Goal: Task Accomplishment & Management: Complete application form

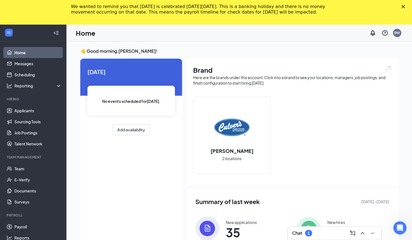
click at [390, 91] on div "Brand Here are the brands under this account. Click into a brand to see your lo…" at bounding box center [293, 122] width 212 height 127
click at [405, 7] on icon "Close" at bounding box center [403, 6] width 3 height 3
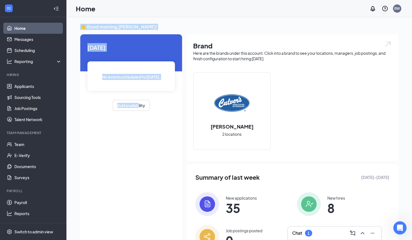
drag, startPoint x: 315, startPoint y: 235, endPoint x: 138, endPoint y: 200, distance: 180.4
click at [138, 200] on div "Chat 1 👋 Good morning, Brenden White ! Today No events scheduled for today . Ad…" at bounding box center [239, 143] width 346 height 253
click at [29, 143] on link "Team" at bounding box center [37, 144] width 47 height 11
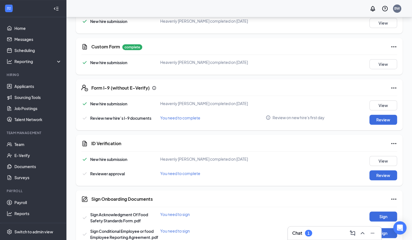
scroll to position [174, 0]
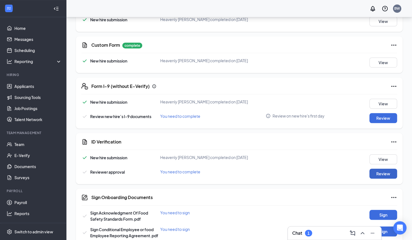
click at [375, 174] on button "Review" at bounding box center [384, 174] width 28 height 10
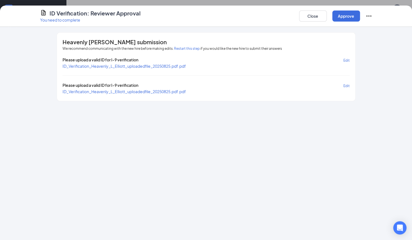
scroll to position [217, 0]
click at [147, 69] on div "Please upload a valid ID for I-9 verification Edit ID_Verification_Heavenly_L_E…" at bounding box center [206, 75] width 287 height 37
click at [150, 66] on span "ID_Verification_Heavenly_L_Elliott_uploadedfile_20250825.pdf.pdf" at bounding box center [124, 66] width 123 height 5
click at [161, 90] on span "ID_Verification_Heavenly_L_Elliott_uploadedfile_20250825.pdf.pdf" at bounding box center [124, 91] width 123 height 5
click at [305, 15] on button "Close" at bounding box center [313, 16] width 28 height 11
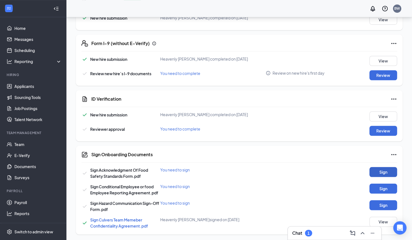
click at [379, 170] on button "Sign" at bounding box center [384, 172] width 28 height 10
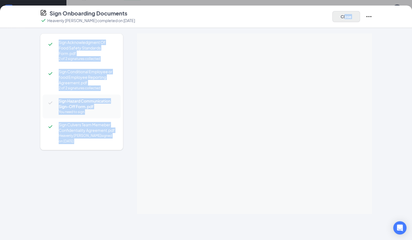
click at [344, 21] on div "Sign Onboarding Documents Heavenly L Elliott completed on Aug 25, 2025 Close Si…" at bounding box center [206, 123] width 412 height 235
click at [344, 21] on div "Sign Onboarding Documents Heavenly L Elliott completed on Aug 25, 2025 Close Si…" at bounding box center [206, 120] width 412 height 240
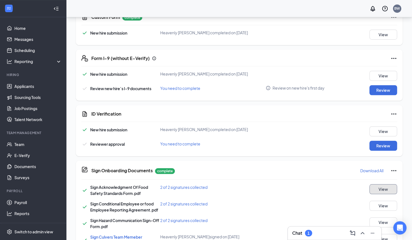
scroll to position [201, 0]
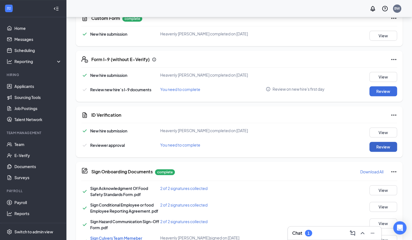
click at [383, 145] on button "Review" at bounding box center [384, 147] width 28 height 10
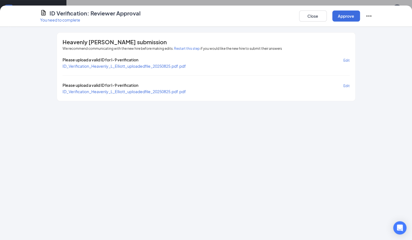
click at [121, 92] on span "ID_Verification_Heavenly_L_Elliott_uploadedfile_20250825.pdf.pdf" at bounding box center [124, 91] width 123 height 5
click at [314, 14] on button "Close" at bounding box center [313, 16] width 28 height 11
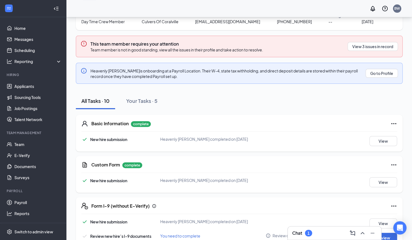
scroll to position [44, 0]
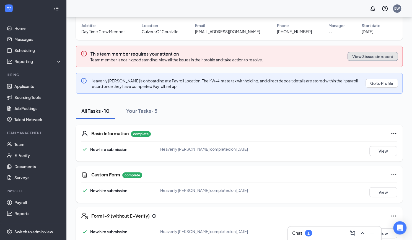
click at [373, 59] on button "View 3 issues in record" at bounding box center [373, 56] width 50 height 9
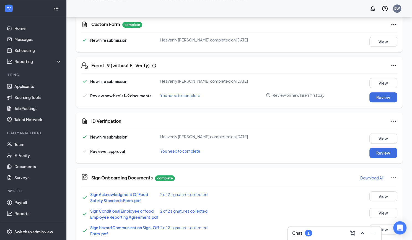
scroll to position [219, 0]
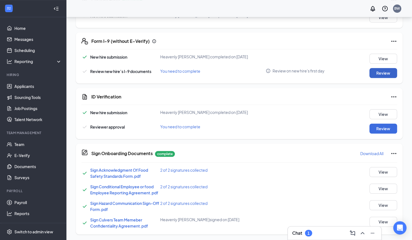
click at [386, 71] on button "Review" at bounding box center [384, 73] width 28 height 10
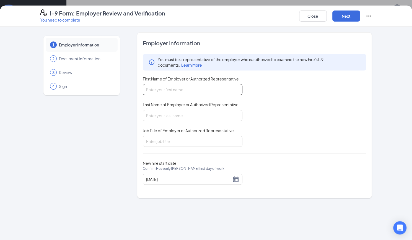
click at [196, 85] on input "First Name of Employer or Authorized Representative" at bounding box center [193, 89] width 100 height 11
type input "Brenden"
type input "White"
click at [176, 136] on input "Job Title of Employer or Authorized Representative" at bounding box center [193, 141] width 100 height 11
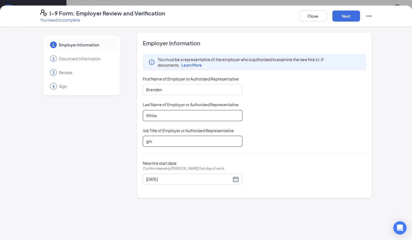
type input "g"
type input "gm"
click at [271, 140] on div "You must be a representative of the employer who is authorized to examine the n…" at bounding box center [255, 100] width 224 height 93
click at [355, 18] on button "Next" at bounding box center [347, 16] width 28 height 11
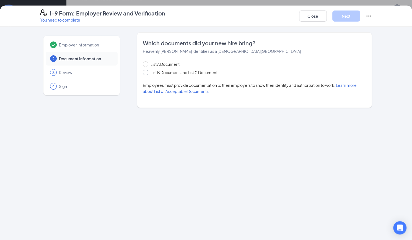
click at [161, 72] on span "List B Document and List C Document" at bounding box center [183, 72] width 71 height 6
click at [147, 72] on input "List B Document and List C Document" at bounding box center [145, 72] width 4 height 4
radio input "true"
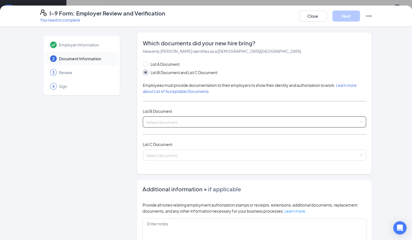
click at [179, 118] on input "search" at bounding box center [252, 121] width 213 height 8
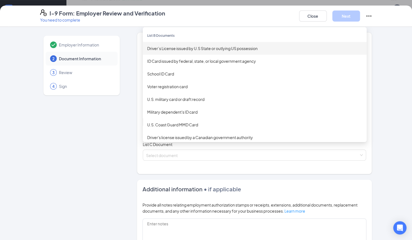
click at [202, 51] on div "Driver’s License issued by U.S State or outlying US possession" at bounding box center [255, 48] width 224 height 13
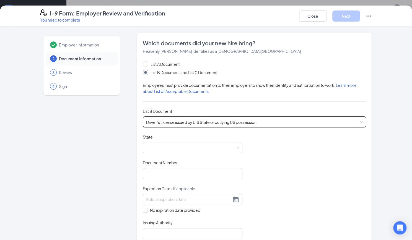
scroll to position [11, 0]
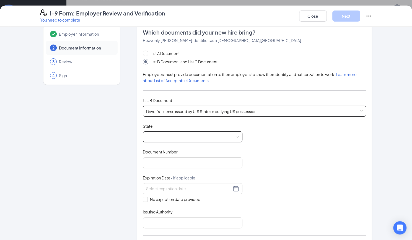
click at [203, 139] on span at bounding box center [192, 137] width 93 height 11
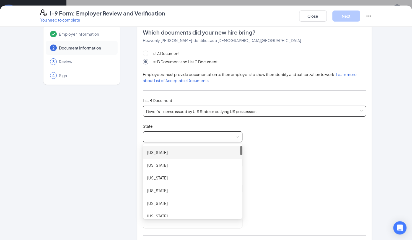
click at [198, 113] on span "Driver’s License issued by U.S State or outlying US possession" at bounding box center [254, 111] width 217 height 11
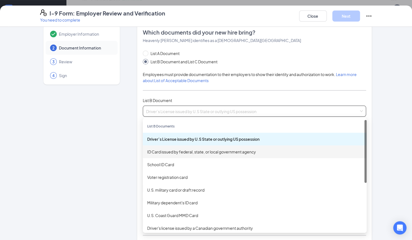
click at [196, 156] on div "ID Card issued by federal, state, or local government agency" at bounding box center [255, 152] width 224 height 13
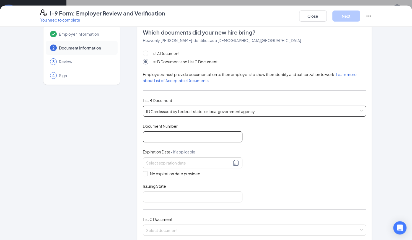
click at [187, 141] on input "Document Number" at bounding box center [193, 137] width 100 height 11
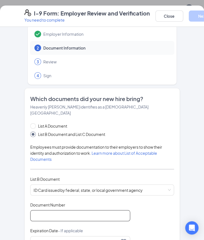
scroll to position [57, 0]
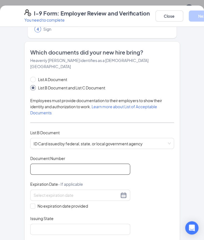
click at [70, 167] on input "Document Number" at bounding box center [80, 169] width 100 height 11
type input "168AN7698"
click at [35, 203] on span "No expiration date provided" at bounding box center [62, 206] width 55 height 6
click at [34, 204] on input "No expiration date provided" at bounding box center [32, 206] width 4 height 4
checkbox input "true"
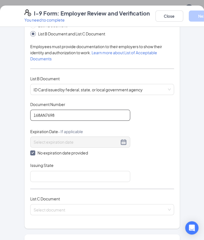
scroll to position [146, 0]
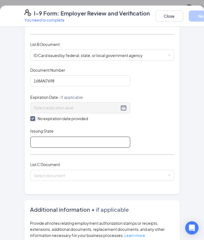
click at [64, 137] on input "Issuing State" at bounding box center [80, 142] width 100 height 11
type input "IA"
click at [148, 81] on div "Document Title ID Card issued by federal, state, or local government agency Doc…" at bounding box center [101, 107] width 143 height 80
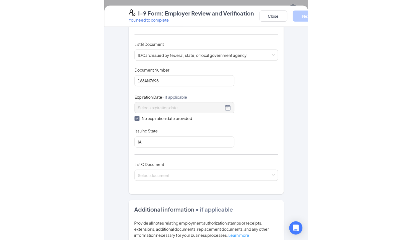
scroll to position [233, 0]
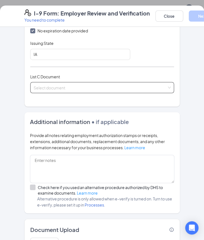
click at [133, 82] on input "search" at bounding box center [100, 86] width 133 height 8
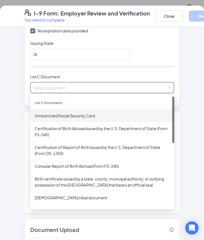
click at [105, 112] on div "Unrestricted Social Security Card" at bounding box center [102, 115] width 135 height 6
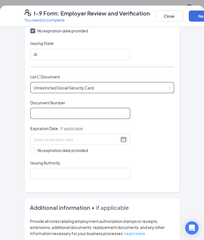
click at [104, 108] on input "Document Number" at bounding box center [80, 113] width 100 height 11
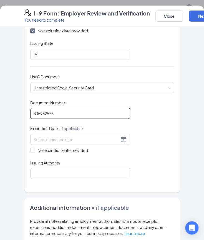
type input "335982578"
click at [159, 125] on div "Document Title Unrestricted Social Security Card Document Number 335982578 Expi…" at bounding box center [101, 139] width 143 height 79
click at [32, 148] on span at bounding box center [32, 150] width 5 height 5
click at [32, 148] on input "No expiration date provided" at bounding box center [32, 150] width 4 height 4
checkbox input "true"
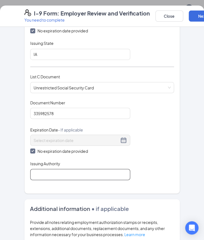
click at [40, 170] on input "Issuing Authority" at bounding box center [80, 174] width 100 height 11
type input "US Gov"
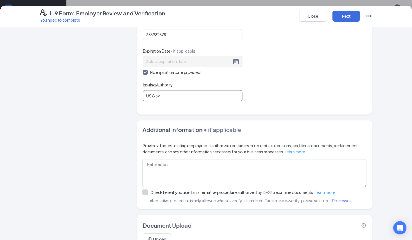
scroll to position [259, 0]
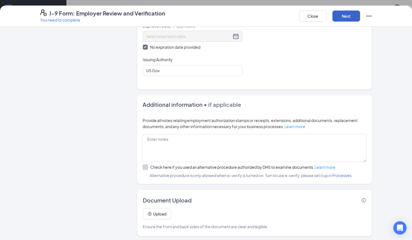
click at [350, 21] on button "Next" at bounding box center [347, 16] width 28 height 11
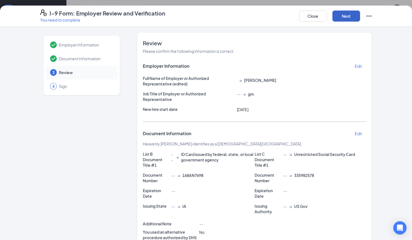
scroll to position [73, 0]
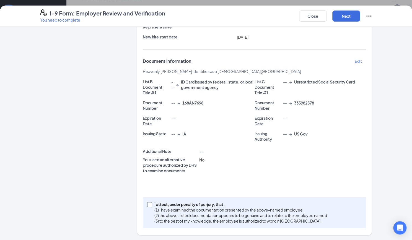
click at [148, 206] on span at bounding box center [149, 204] width 5 height 5
click at [148, 206] on input "I attest, under penalty of perjury, that: (1) I have examined the documentation…" at bounding box center [149, 204] width 4 height 4
checkbox input "true"
click at [348, 15] on button "Next" at bounding box center [347, 16] width 28 height 11
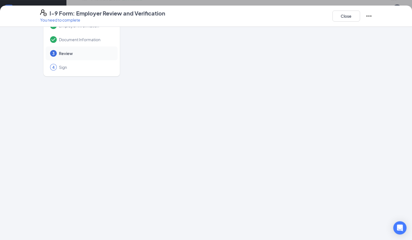
scroll to position [0, 0]
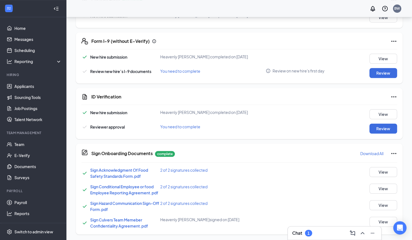
click at [356, 14] on div "I-9 Form: Employer Review and Verification You need to complete Close Employer …" at bounding box center [206, 120] width 412 height 240
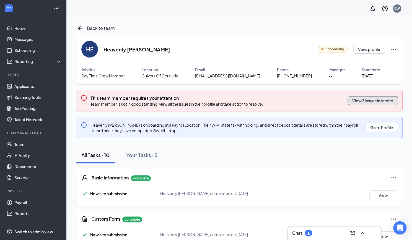
click at [363, 102] on button "View 3 issues in record" at bounding box center [373, 100] width 50 height 9
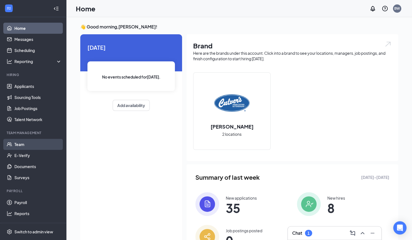
click at [29, 145] on link "Team" at bounding box center [37, 144] width 47 height 11
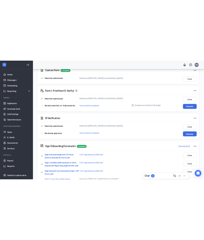
scroll to position [200, 0]
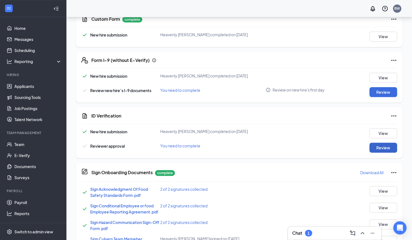
click at [379, 145] on button "Review" at bounding box center [384, 148] width 28 height 10
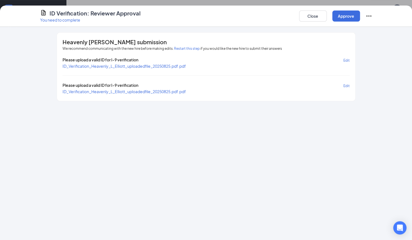
click at [170, 65] on span "ID_Verification_Heavenly_L_Elliott_uploadedfile_20250825.pdf.pdf" at bounding box center [124, 66] width 123 height 5
click at [348, 19] on button "Approve" at bounding box center [347, 16] width 28 height 11
